Goal: Information Seeking & Learning: Learn about a topic

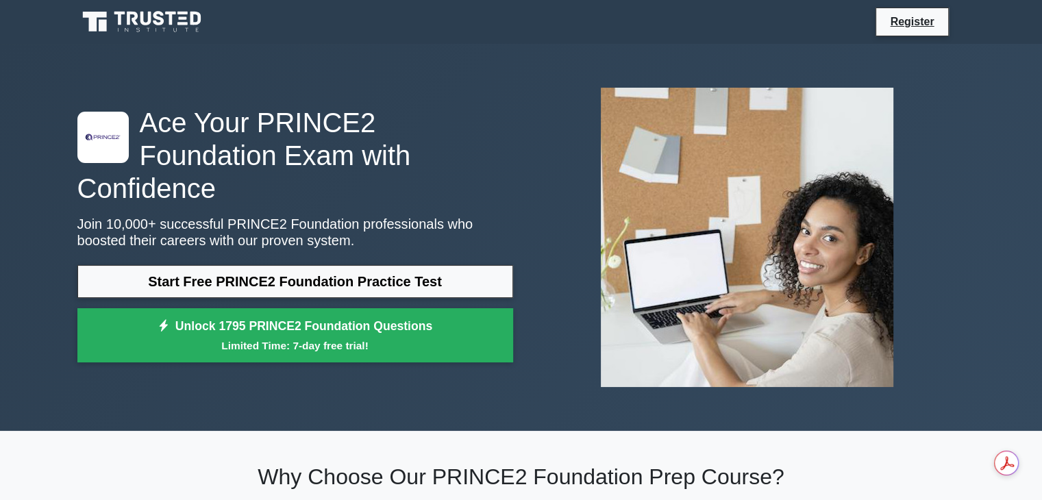
click at [354, 269] on link "Start Free PRINCE2 Foundation Practice Test" at bounding box center [295, 281] width 436 height 33
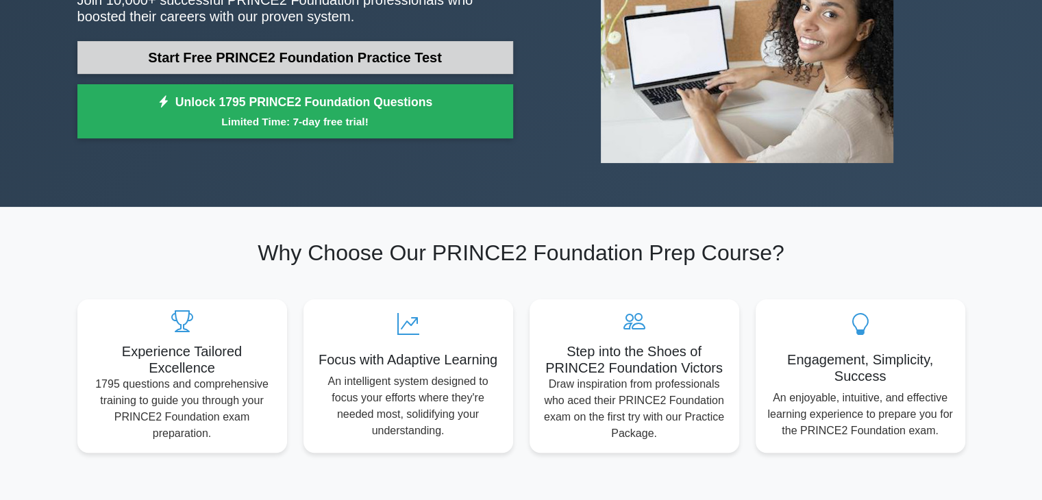
scroll to position [69, 0]
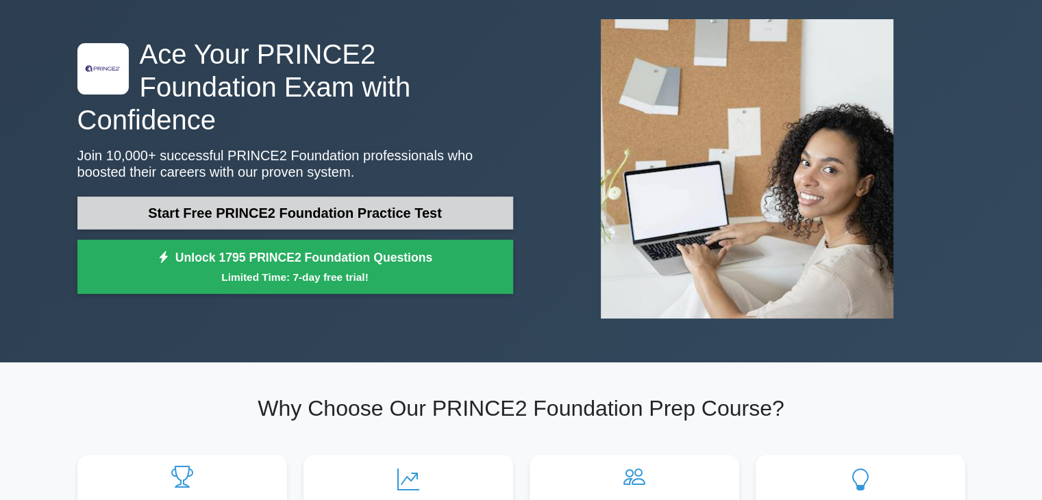
click at [297, 201] on link "Start Free PRINCE2 Foundation Practice Test" at bounding box center [295, 213] width 436 height 33
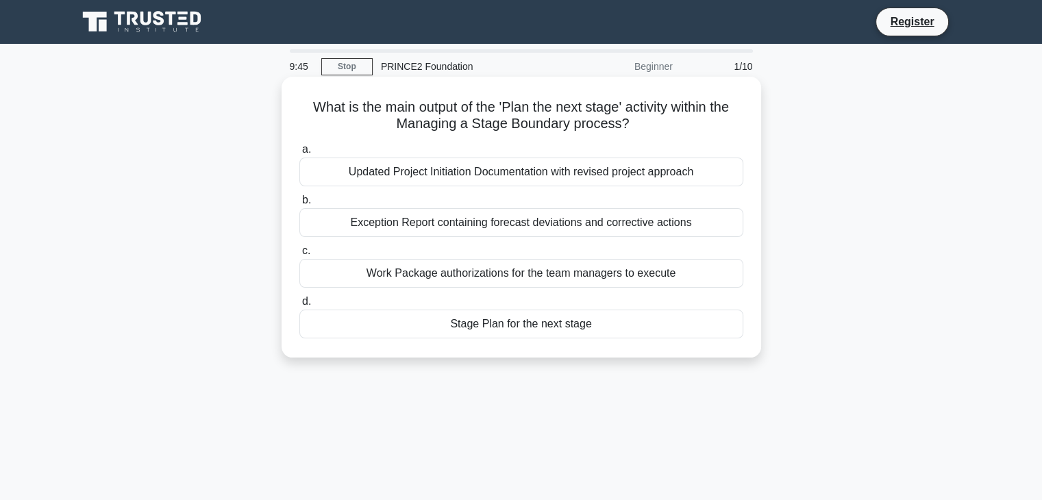
click at [520, 328] on div "Stage Plan for the next stage" at bounding box center [521, 324] width 444 height 29
click at [299, 306] on input "d. Stage Plan for the next stage" at bounding box center [299, 301] width 0 height 9
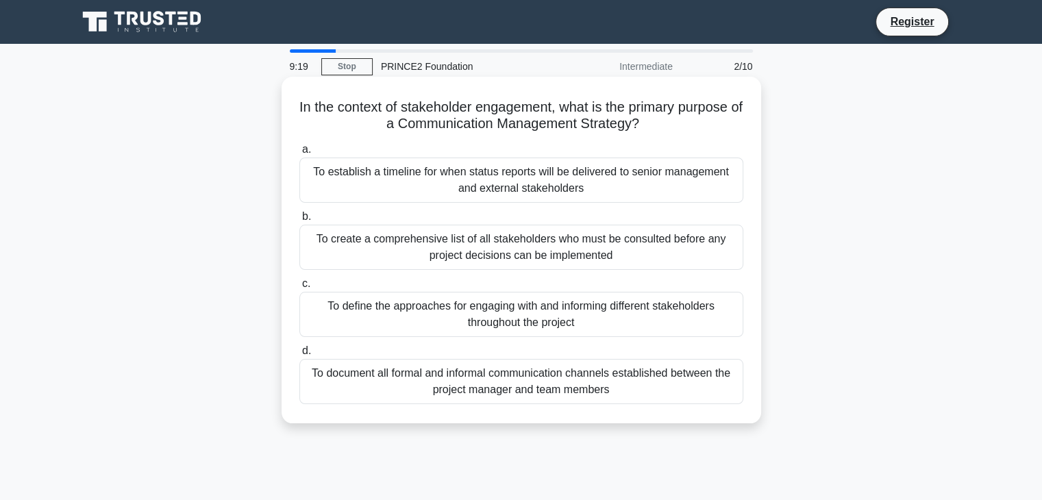
click at [532, 313] on div "To define the approaches for engaging with and informing different stakeholders…" at bounding box center [521, 314] width 444 height 45
click at [299, 288] on input "c. To define the approaches for engaging with and informing different stakehold…" at bounding box center [299, 284] width 0 height 9
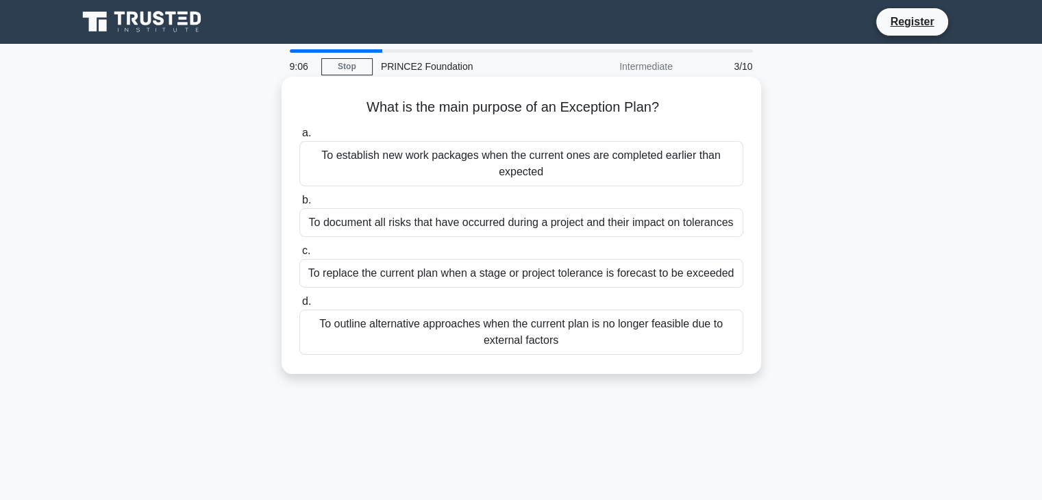
click at [524, 280] on div "To replace the current plan when a stage or project tolerance is forecast to be…" at bounding box center [521, 273] width 444 height 29
click at [299, 256] on input "c. To replace the current plan when a stage or project tolerance is forecast to…" at bounding box center [299, 251] width 0 height 9
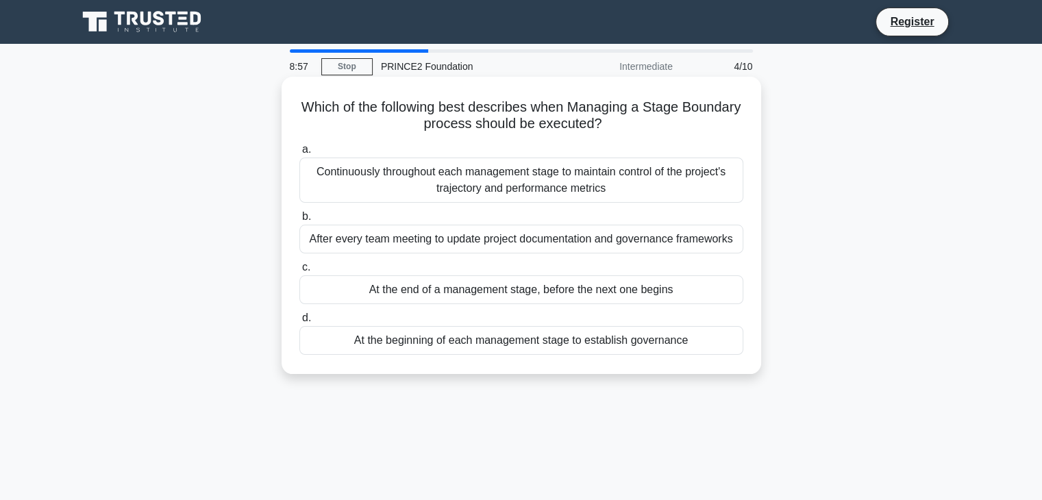
click at [521, 190] on div "Continuously throughout each management stage to maintain control of the projec…" at bounding box center [521, 180] width 444 height 45
click at [299, 154] on input "a. Continuously throughout each management stage to maintain control of the pro…" at bounding box center [299, 149] width 0 height 9
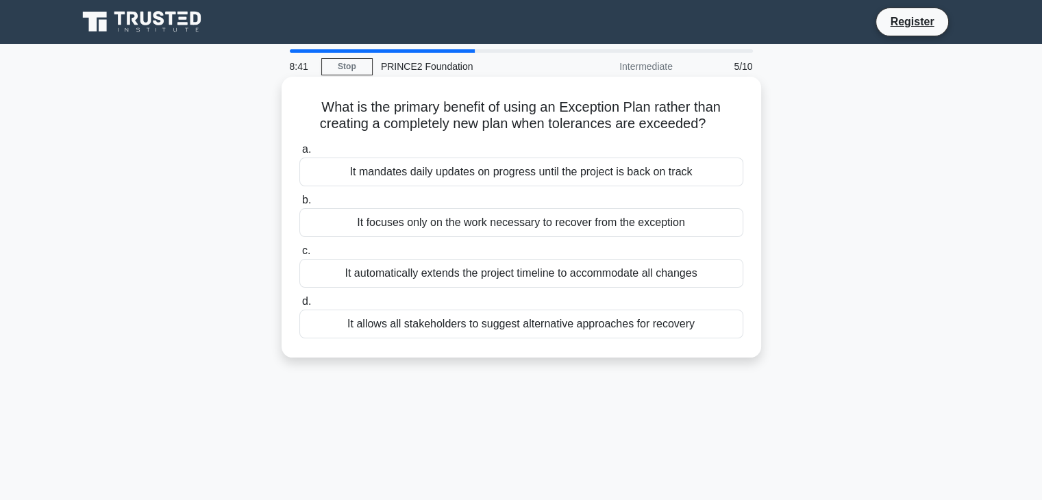
click at [537, 223] on div "It focuses only on the work necessary to recover from the exception" at bounding box center [521, 222] width 444 height 29
click at [299, 205] on input "b. It focuses only on the work necessary to recover from the exception" at bounding box center [299, 200] width 0 height 9
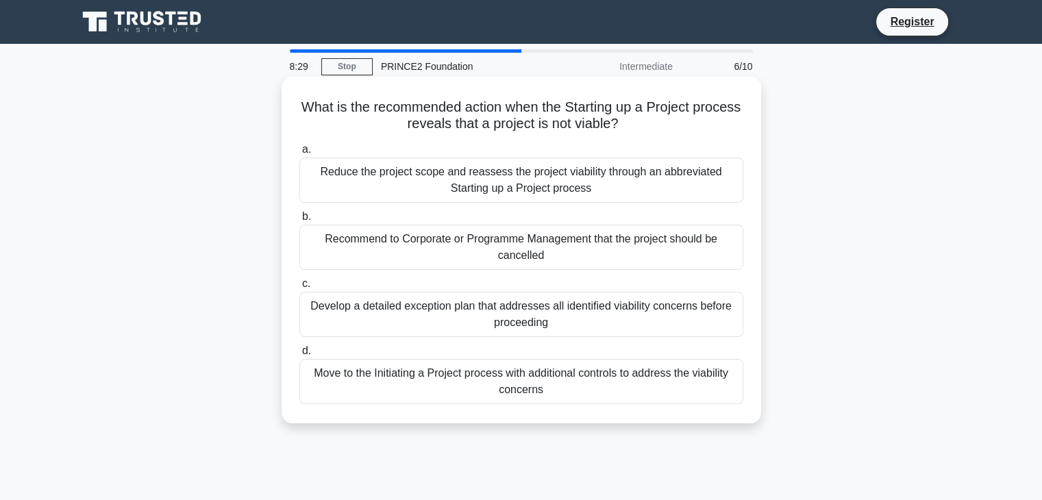
click at [566, 247] on div "Recommend to Corporate or Programme Management that the project should be cance…" at bounding box center [521, 247] width 444 height 45
click at [299, 221] on input "b. Recommend to Corporate or Programme Management that the project should be ca…" at bounding box center [299, 216] width 0 height 9
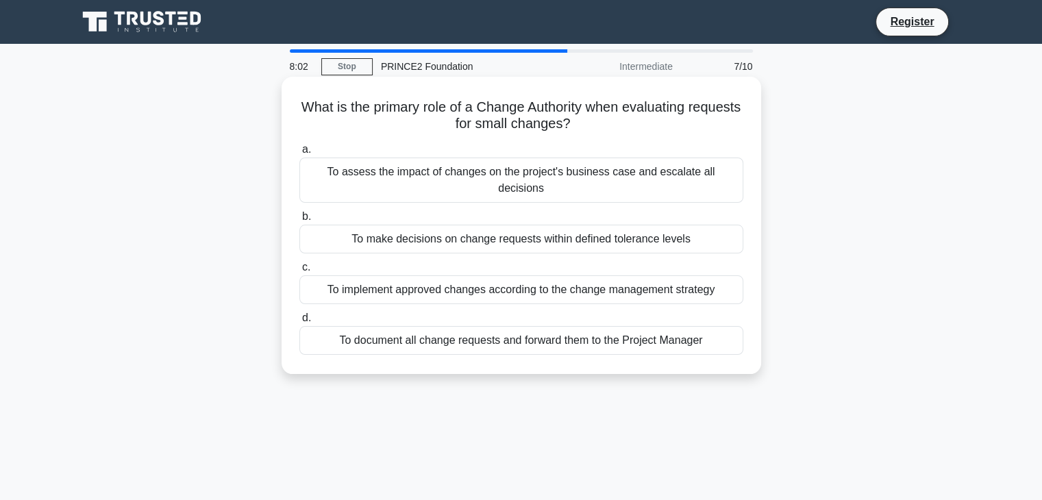
click at [541, 227] on div "To make decisions on change requests within defined tolerance levels" at bounding box center [521, 239] width 444 height 29
click at [299, 221] on input "b. To make decisions on change requests within defined tolerance levels" at bounding box center [299, 216] width 0 height 9
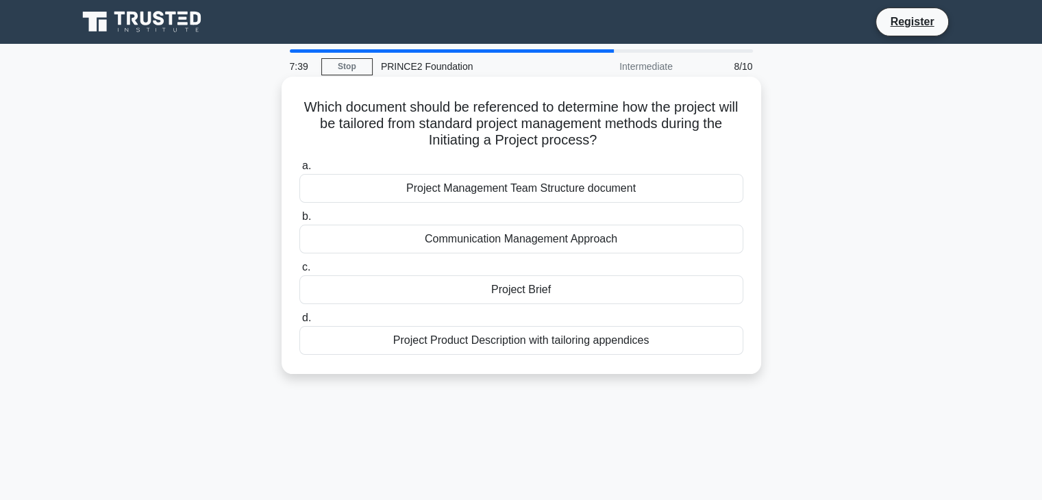
click at [540, 346] on div "Project Product Description with tailoring appendices" at bounding box center [521, 340] width 444 height 29
click at [299, 323] on input "d. Project Product Description with tailoring appendices" at bounding box center [299, 318] width 0 height 9
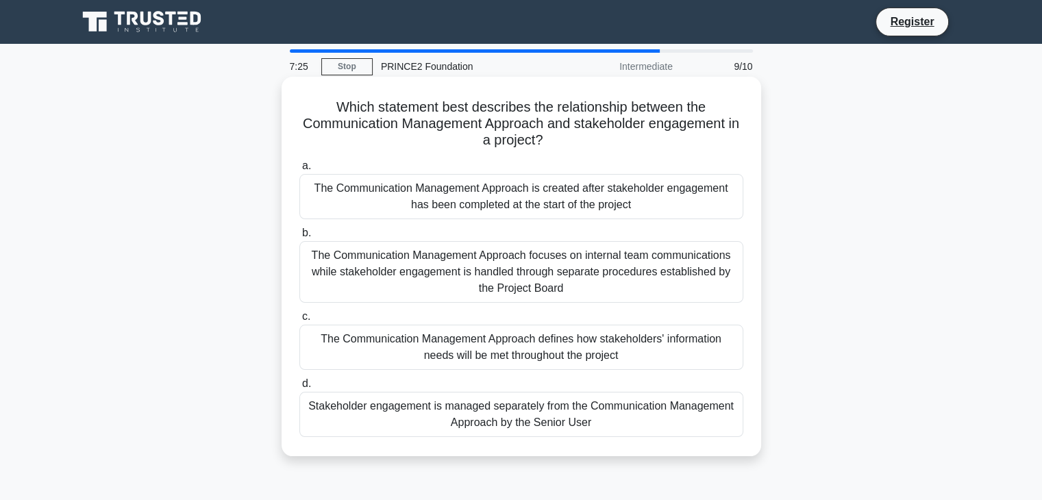
drag, startPoint x: 600, startPoint y: 367, endPoint x: 519, endPoint y: 384, distance: 83.5
click at [519, 384] on label "d. Stakeholder engagement is managed separately from the Communication Manageme…" at bounding box center [521, 406] width 444 height 62
click at [299, 384] on input "d. Stakeholder engagement is managed separately from the Communication Manageme…" at bounding box center [299, 384] width 0 height 9
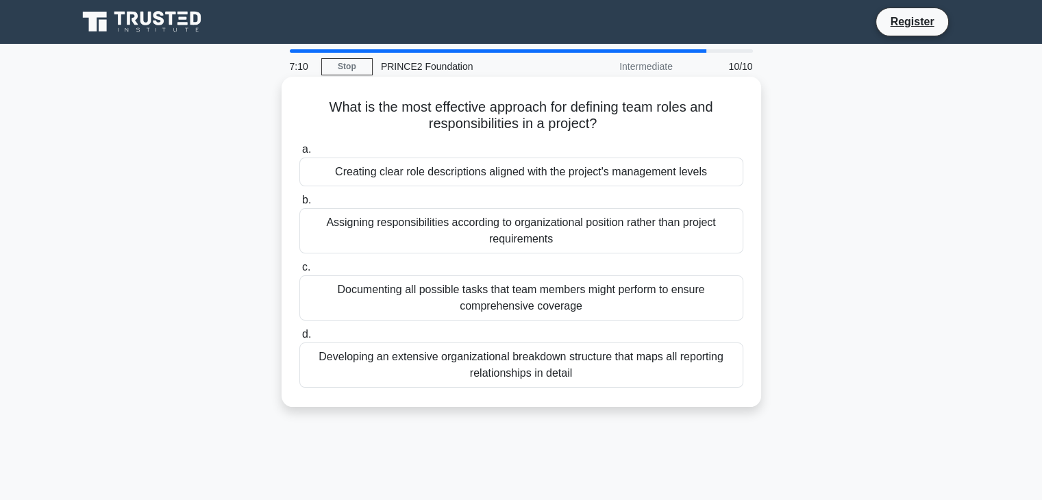
click at [519, 177] on div "Creating clear role descriptions aligned with the project's management levels" at bounding box center [521, 172] width 444 height 29
click at [299, 154] on input "a. Creating clear role descriptions aligned with the project's management levels" at bounding box center [299, 149] width 0 height 9
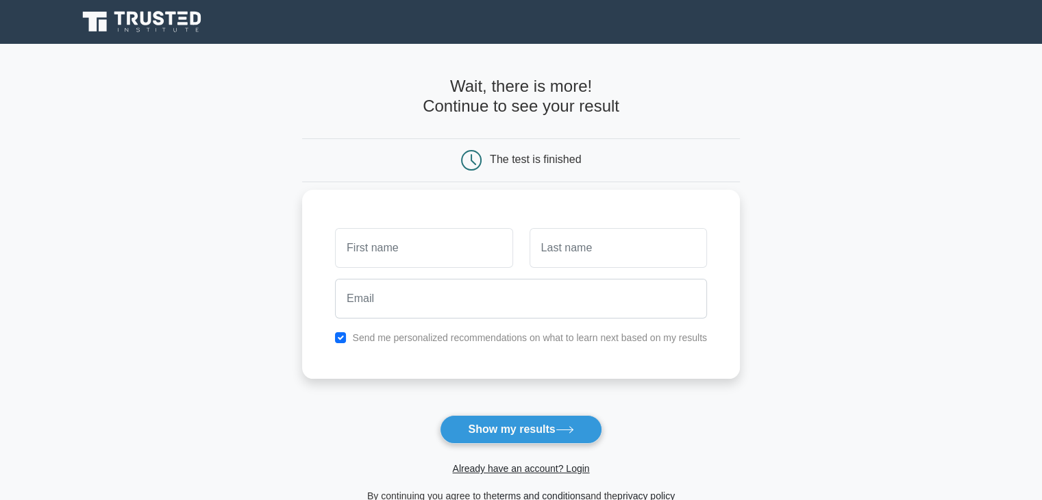
click at [480, 251] on input "text" at bounding box center [423, 248] width 177 height 40
type input "[PERSON_NAME]"
click at [613, 250] on input "text" at bounding box center [618, 248] width 177 height 40
type input "[PERSON_NAME]"
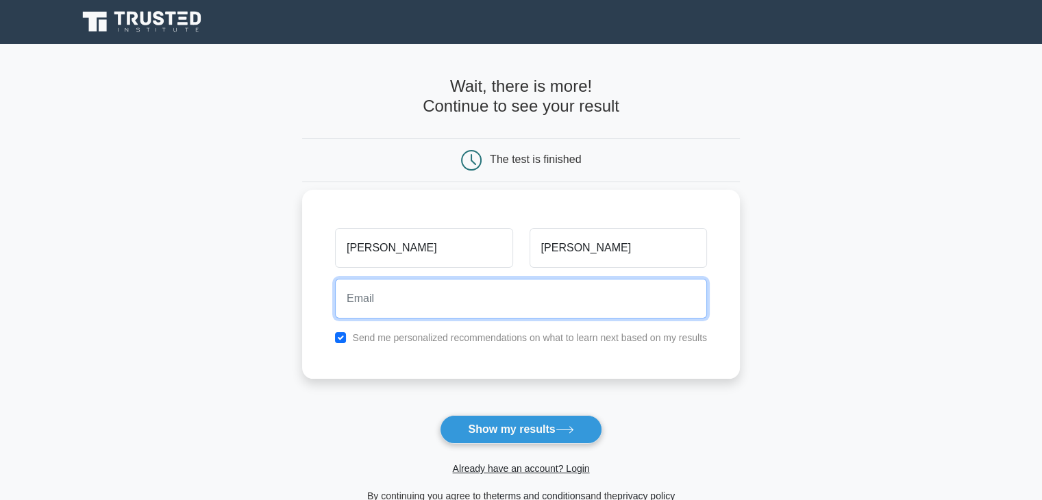
click at [561, 291] on input "email" at bounding box center [521, 299] width 372 height 40
type input "[EMAIL_ADDRESS][DOMAIN_NAME]"
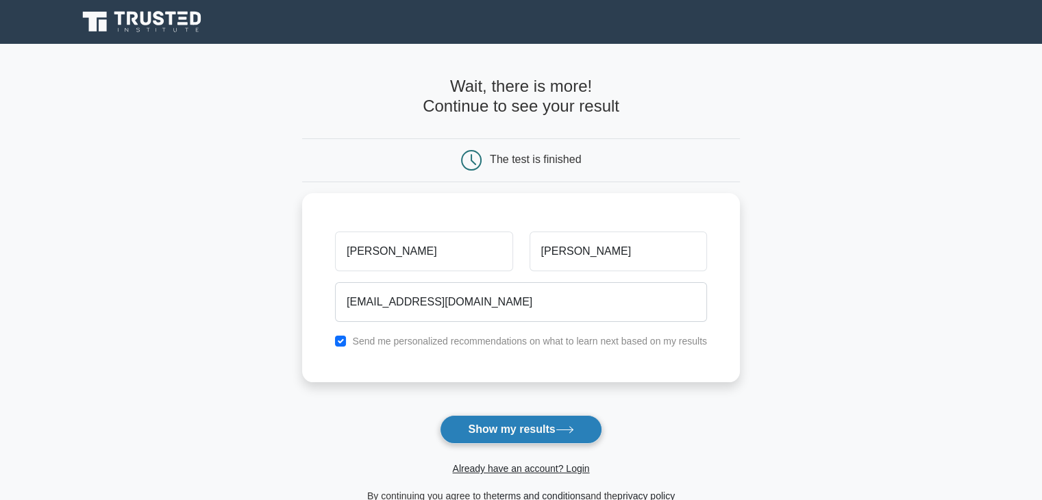
click at [530, 424] on button "Show my results" at bounding box center [521, 429] width 162 height 29
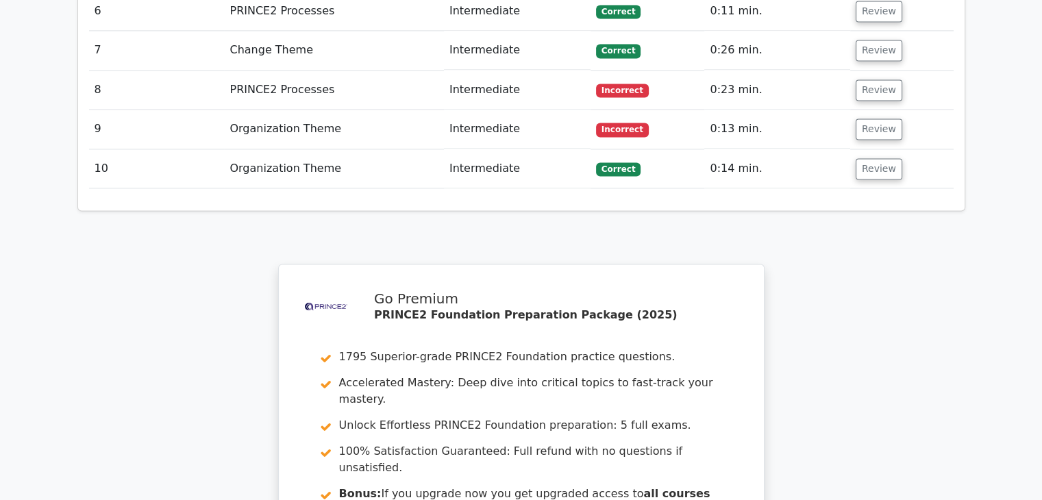
scroll to position [1987, 0]
